Goal: Find specific page/section: Find specific page/section

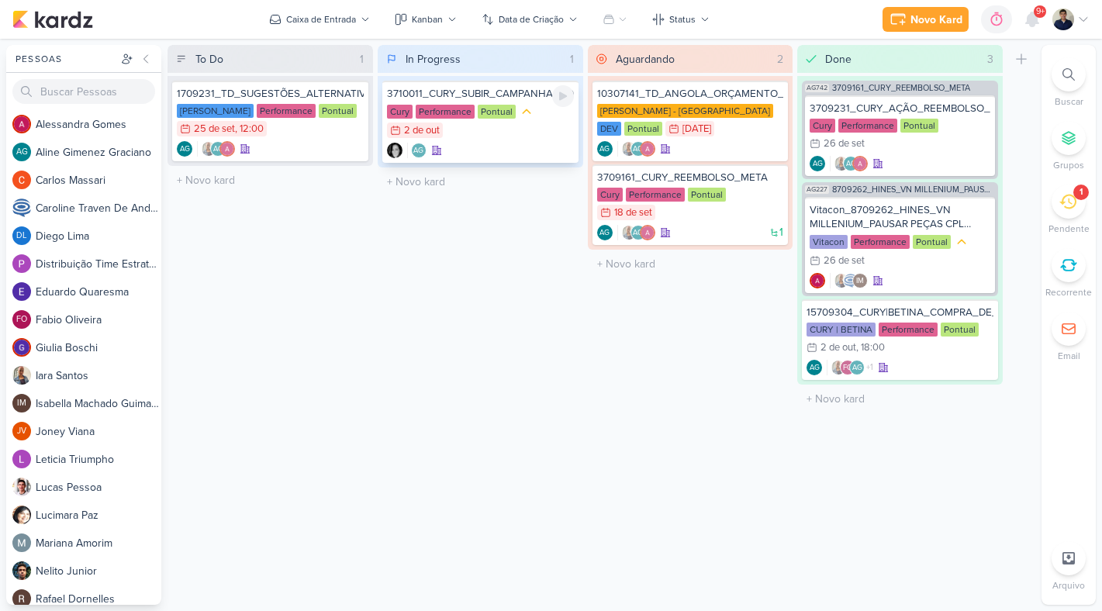
click at [541, 133] on div "Cury Performance Pontual 2/10 [DATE]" at bounding box center [480, 122] width 187 height 36
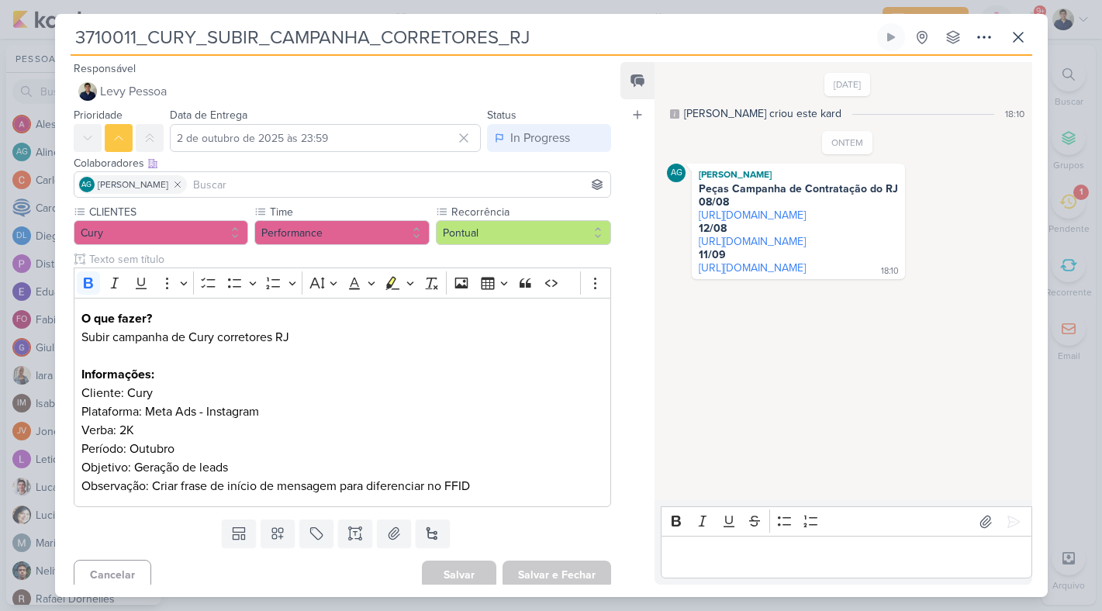
click at [720, 561] on p "Editor editing area: main" at bounding box center [846, 557] width 354 height 19
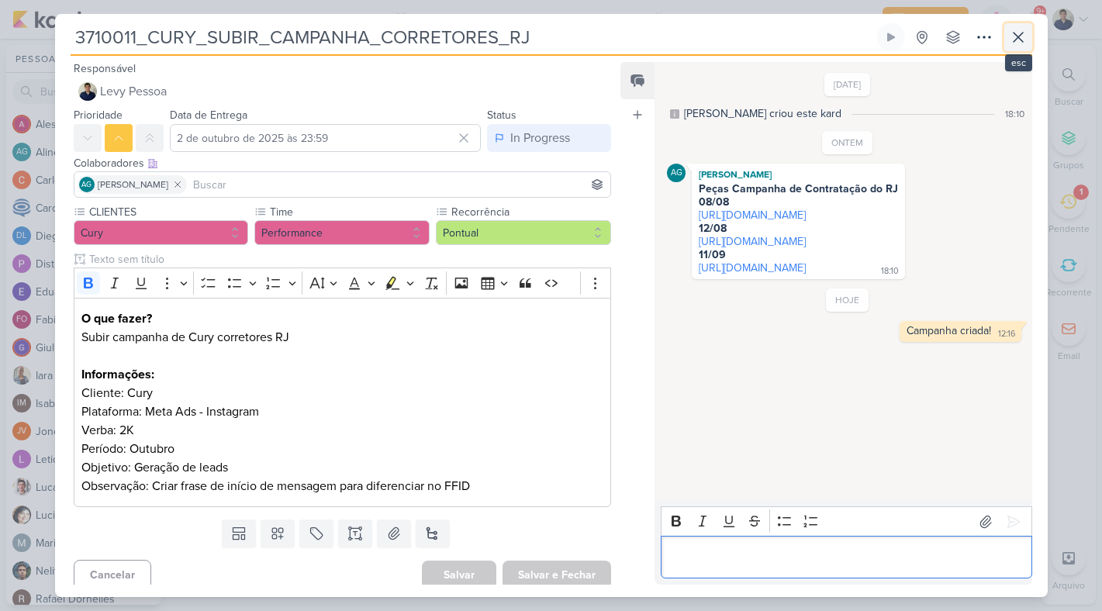
click at [1022, 37] on icon at bounding box center [1018, 37] width 19 height 19
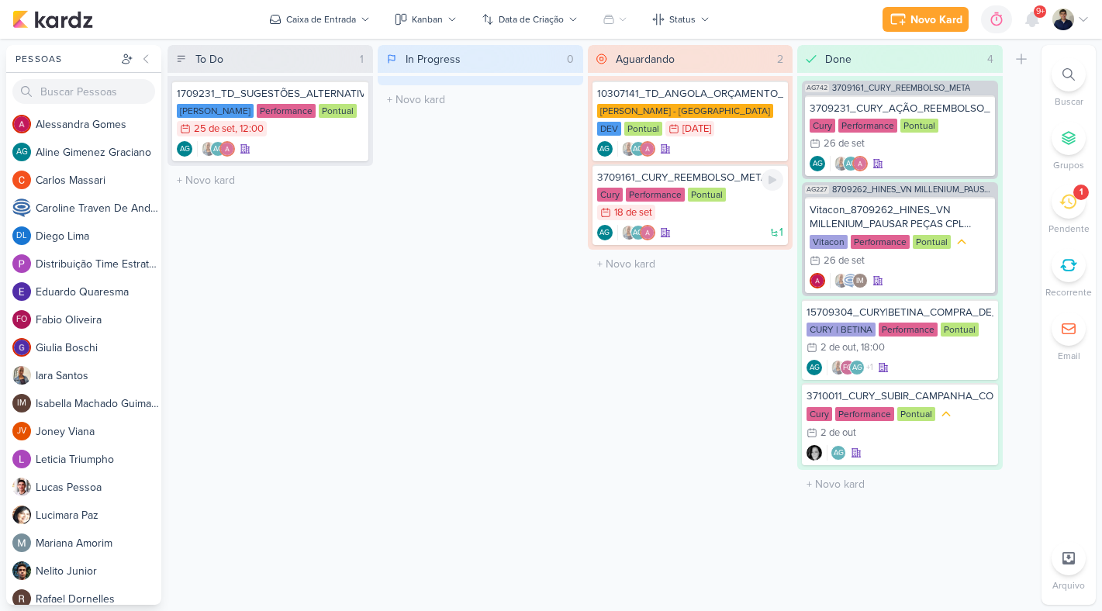
click at [690, 212] on div "Cury Performance Pontual 18/9 [DATE]" at bounding box center [690, 205] width 187 height 34
click at [0, 0] on div at bounding box center [0, 0] width 0 height 0
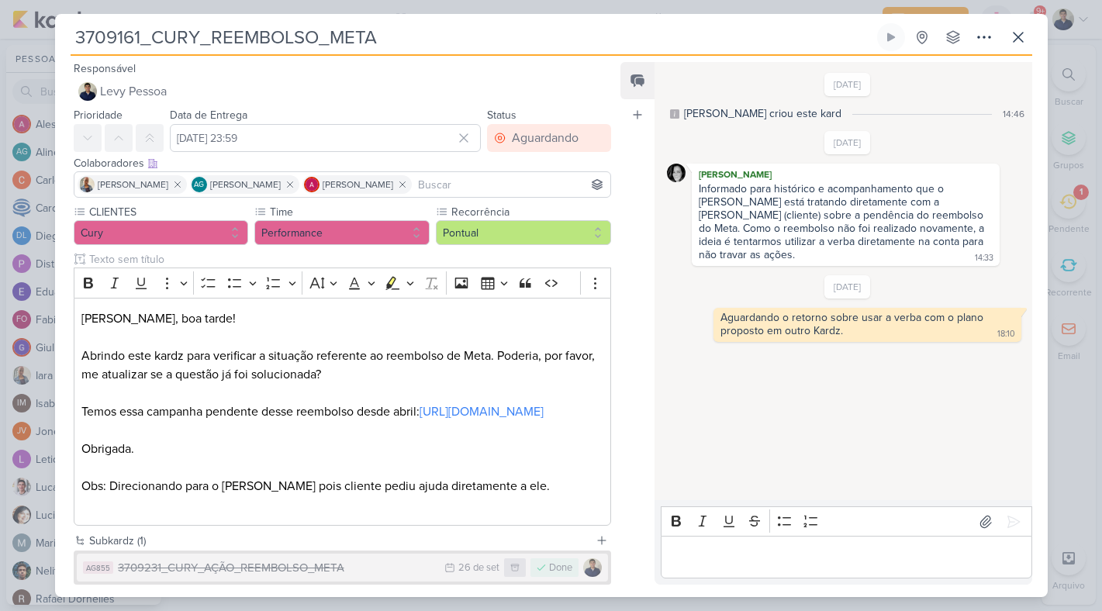
click at [723, 548] on p "Editor editing area: main" at bounding box center [846, 557] width 354 height 19
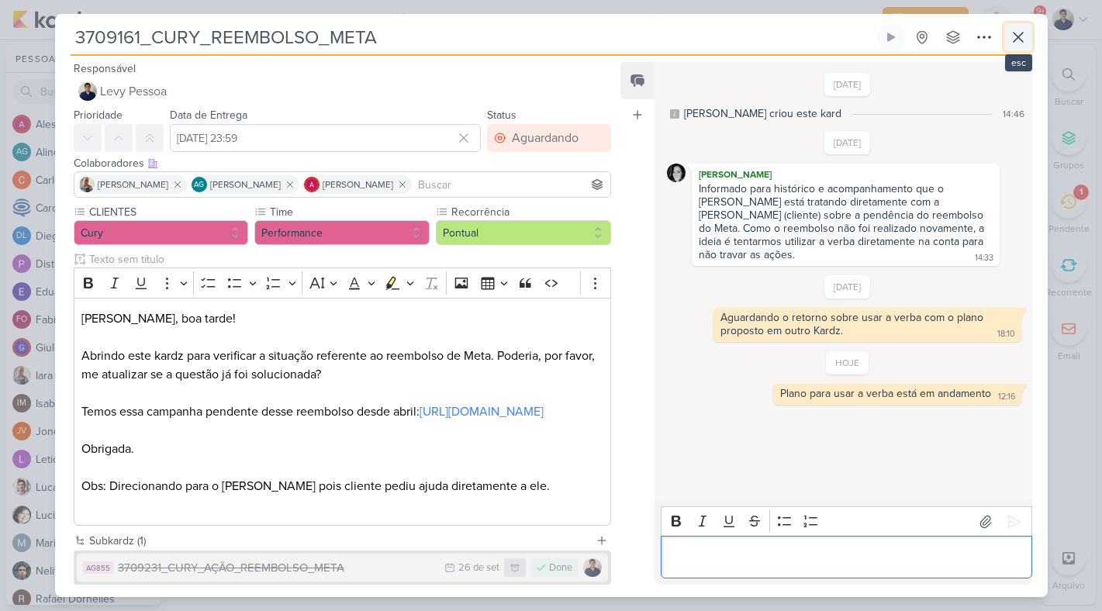
click at [1012, 28] on icon at bounding box center [1018, 37] width 19 height 19
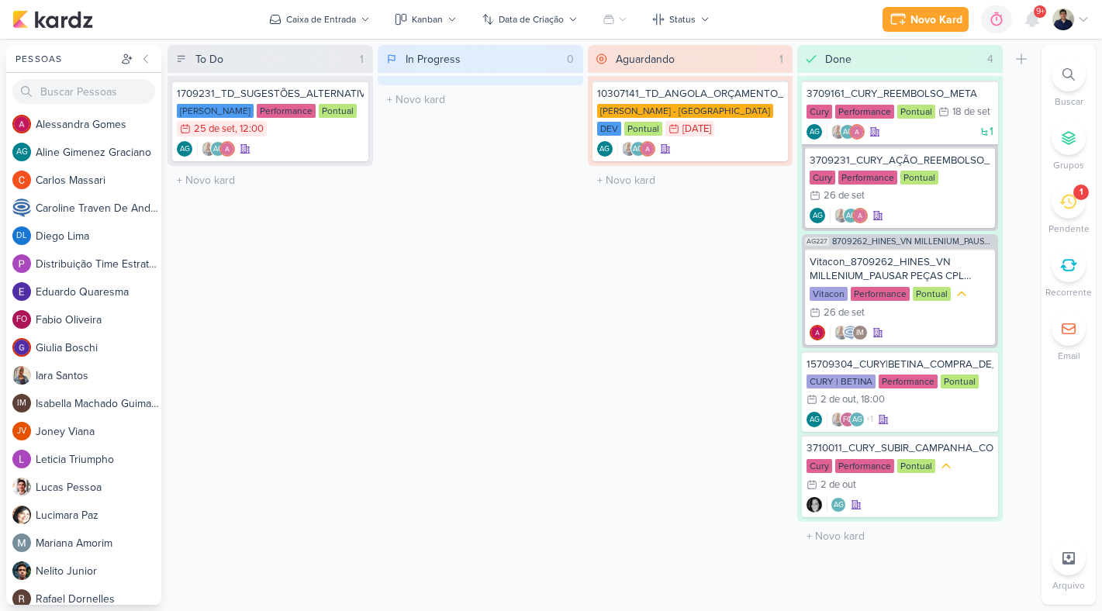
drag, startPoint x: 740, startPoint y: 182, endPoint x: 478, endPoint y: 1, distance: 318.1
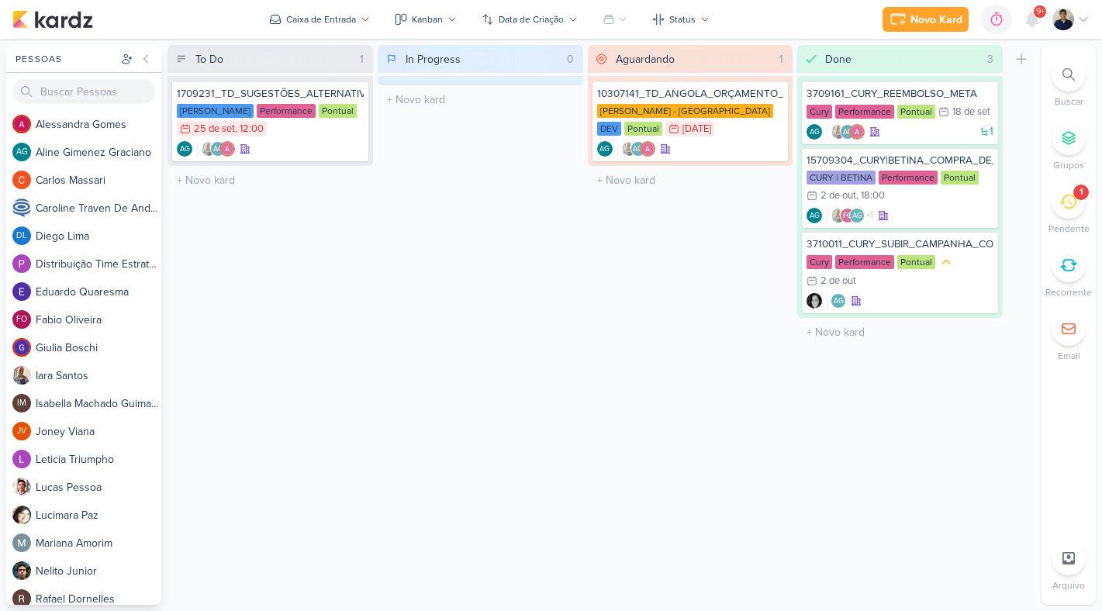
click at [1057, 198] on div "1" at bounding box center [1068, 202] width 34 height 34
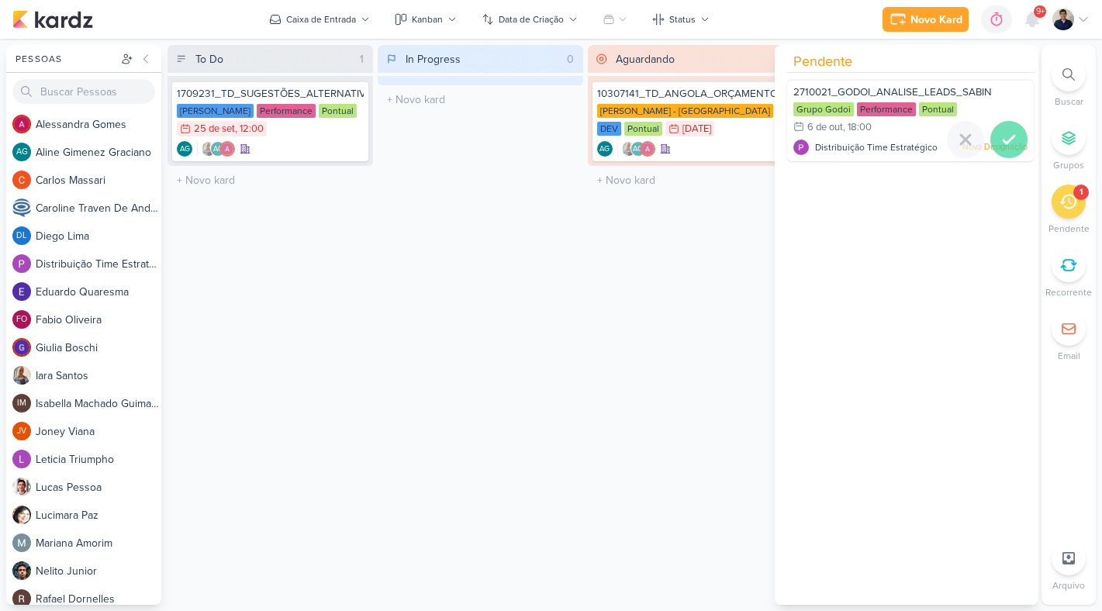
click at [999, 135] on icon at bounding box center [1008, 139] width 19 height 19
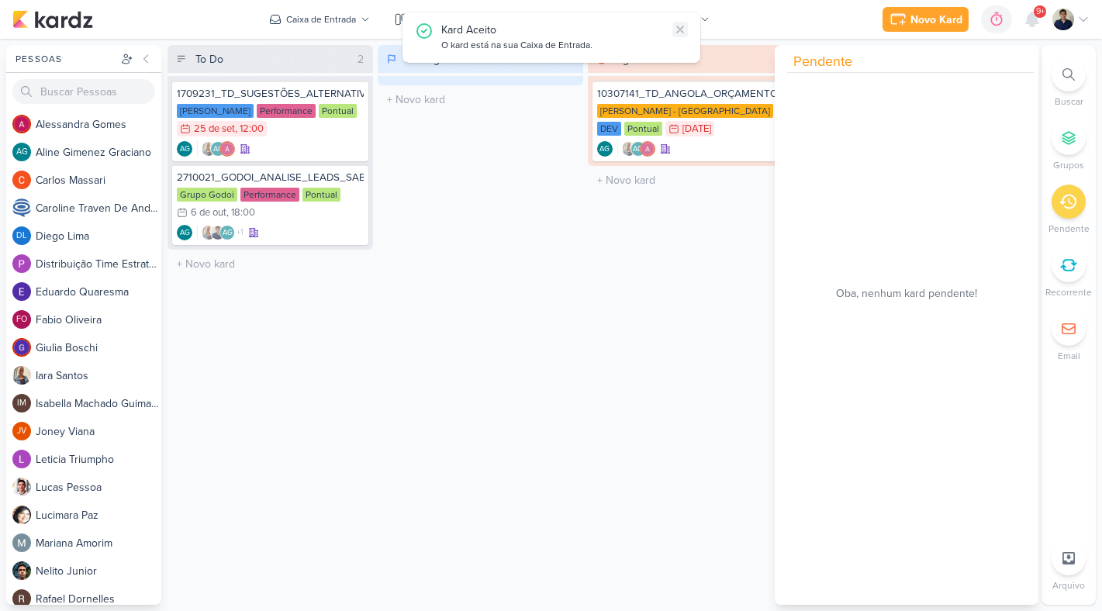
click at [678, 33] on icon at bounding box center [680, 29] width 12 height 12
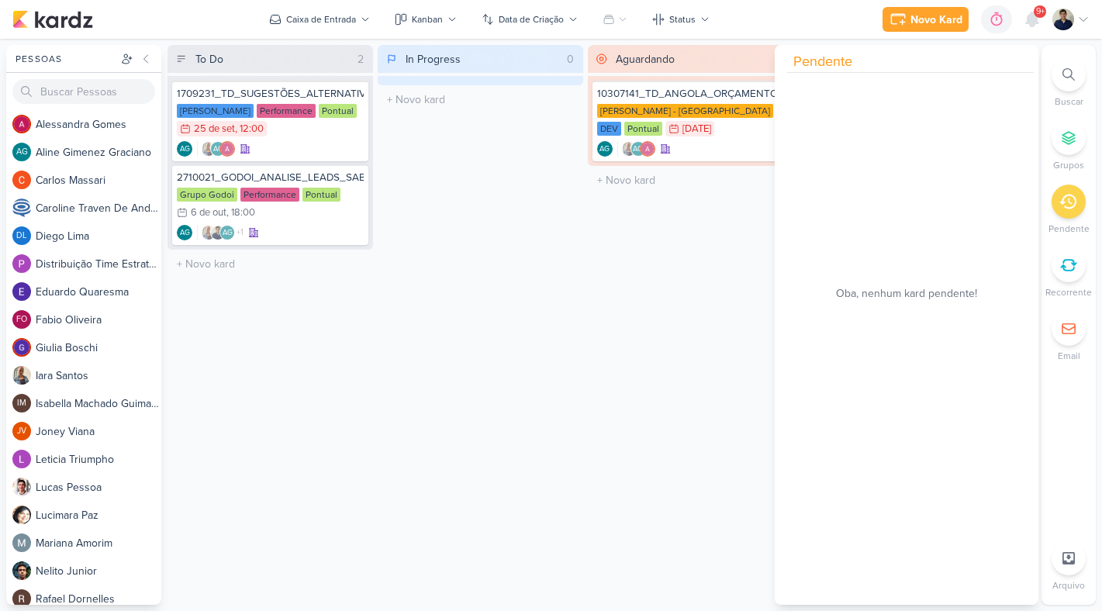
click at [1055, 64] on div at bounding box center [1068, 74] width 34 height 34
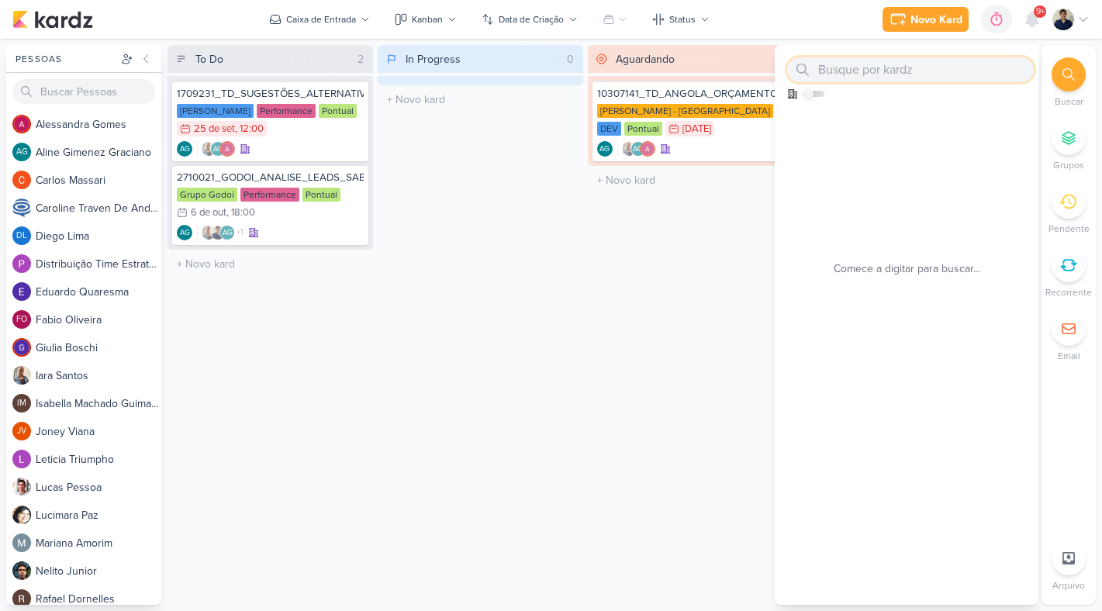
paste input "[PHONE_NUMBER]_YEES_WHATSAPP_PAUSAR_CAMPANHAS"
type input "[PHONE_NUMBER]_YEES_WHATSAPP_PAUSAR_CAMPANHAS"
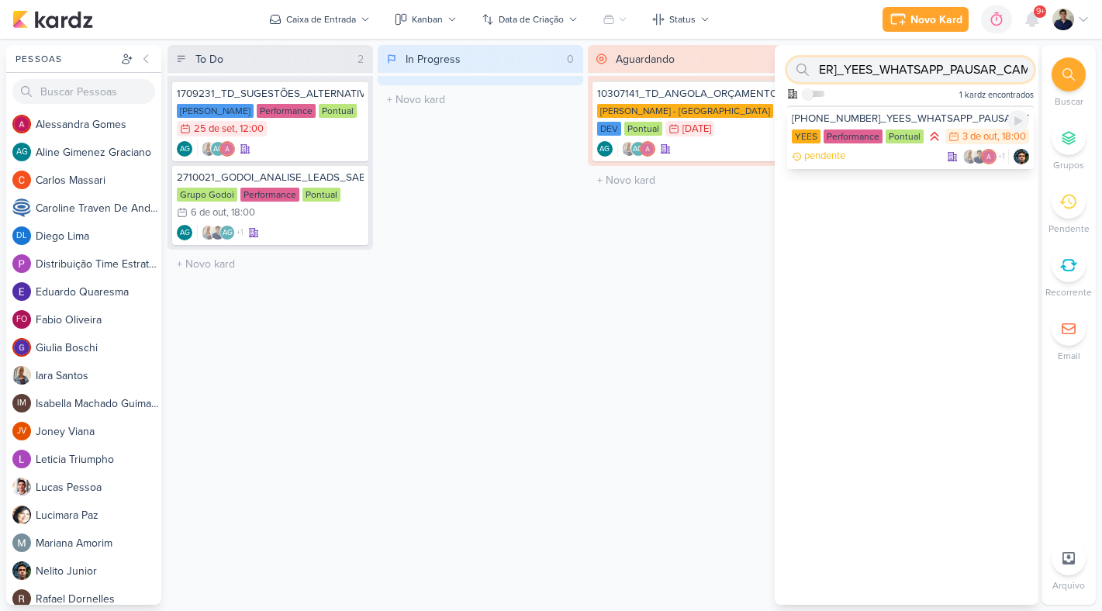
click at [838, 121] on div "[PHONE_NUMBER]_YEES_WHATSAPP_PAUSAR_CAMPANHAS" at bounding box center [910, 119] width 237 height 14
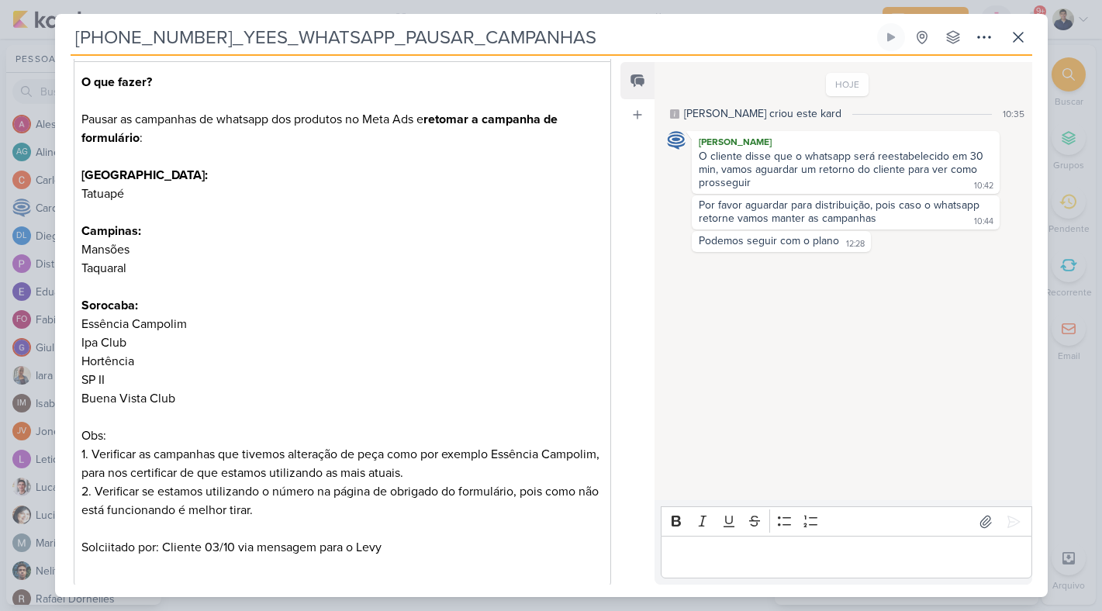
scroll to position [224, 0]
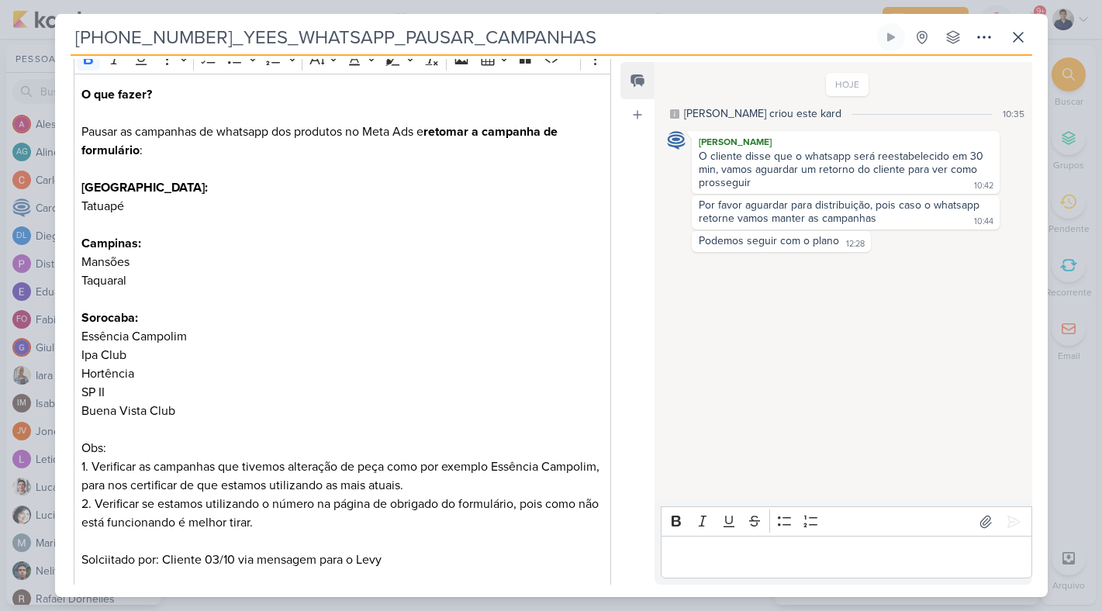
click at [728, 568] on div "Editor editing area: main" at bounding box center [846, 557] width 371 height 43
click at [673, 555] on p "Taquaral - OK!" at bounding box center [846, 557] width 354 height 19
click at [1013, 519] on icon at bounding box center [1014, 522] width 16 height 16
click at [915, 270] on div "Campinas Taquaral - OK!" at bounding box center [931, 270] width 116 height 13
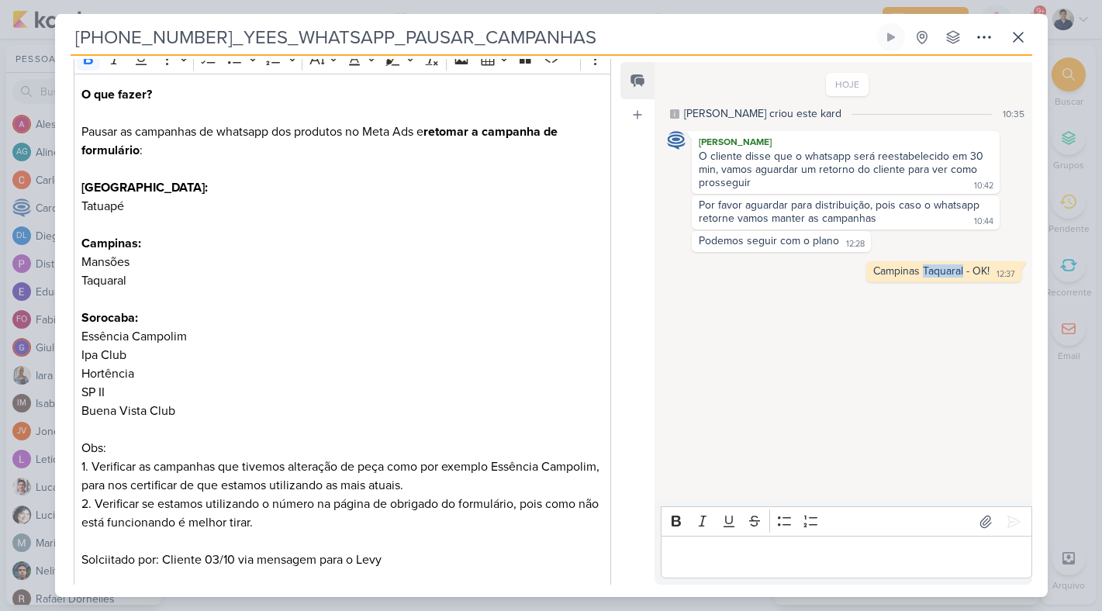
click at [915, 270] on div "Campinas Taquaral - OK!" at bounding box center [931, 270] width 116 height 13
click at [744, 560] on p "Editor editing area: main" at bounding box center [846, 557] width 354 height 19
click at [1009, 524] on icon at bounding box center [1014, 522] width 16 height 16
click at [764, 555] on p "Editor editing area: main" at bounding box center [846, 557] width 354 height 19
